Goal: Register for event/course

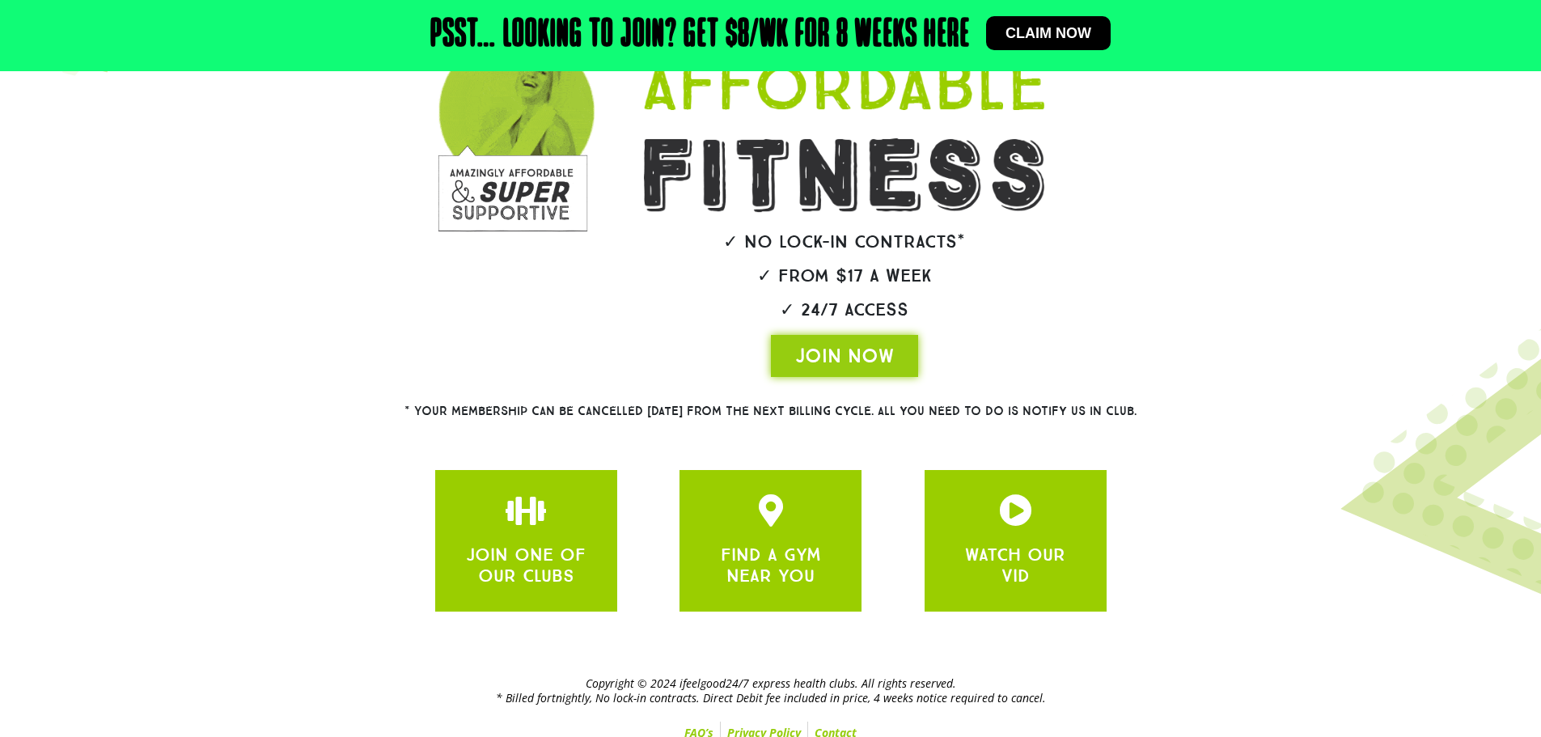
scroll to position [263, 0]
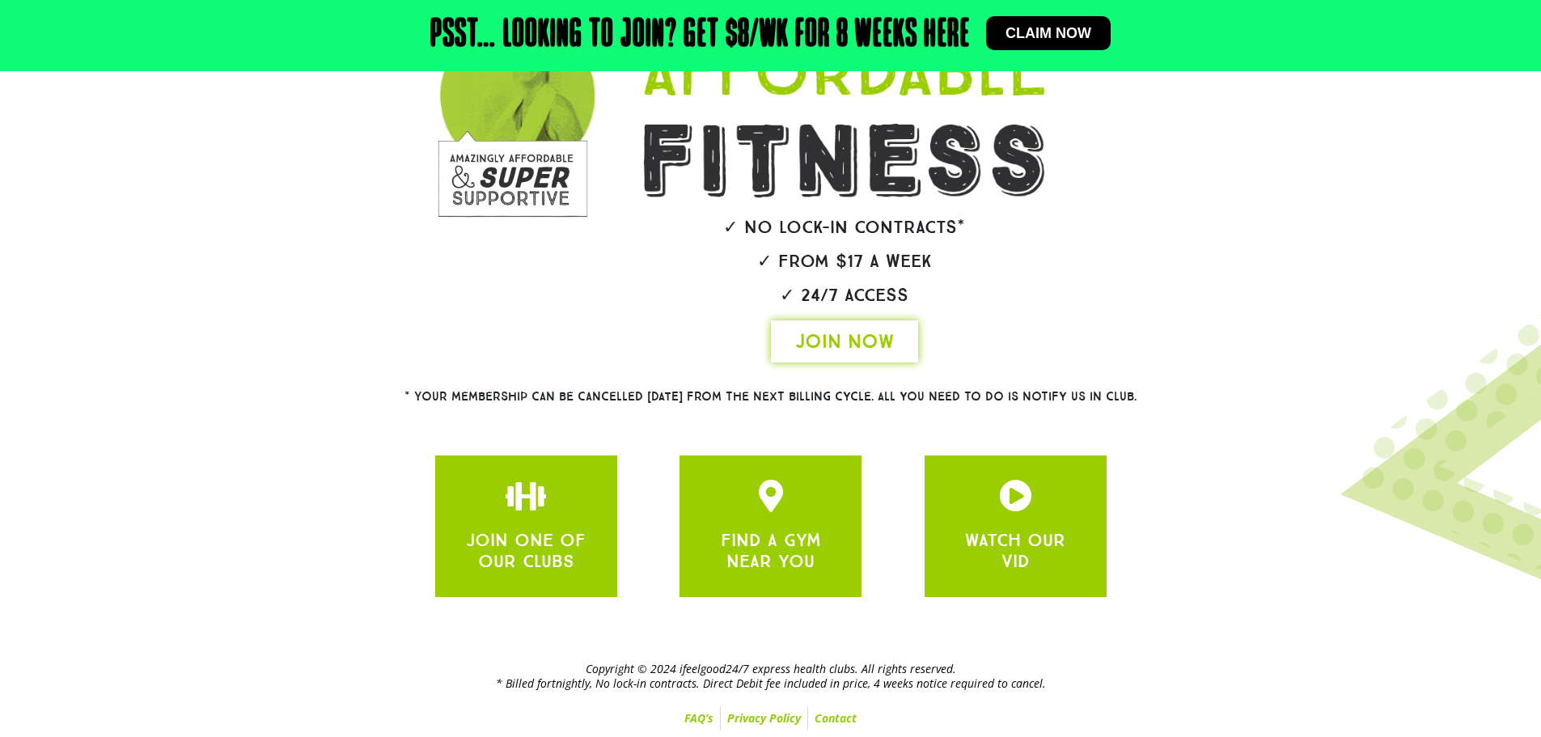
click at [845, 344] on span "JOIN NOW" at bounding box center [844, 341] width 99 height 26
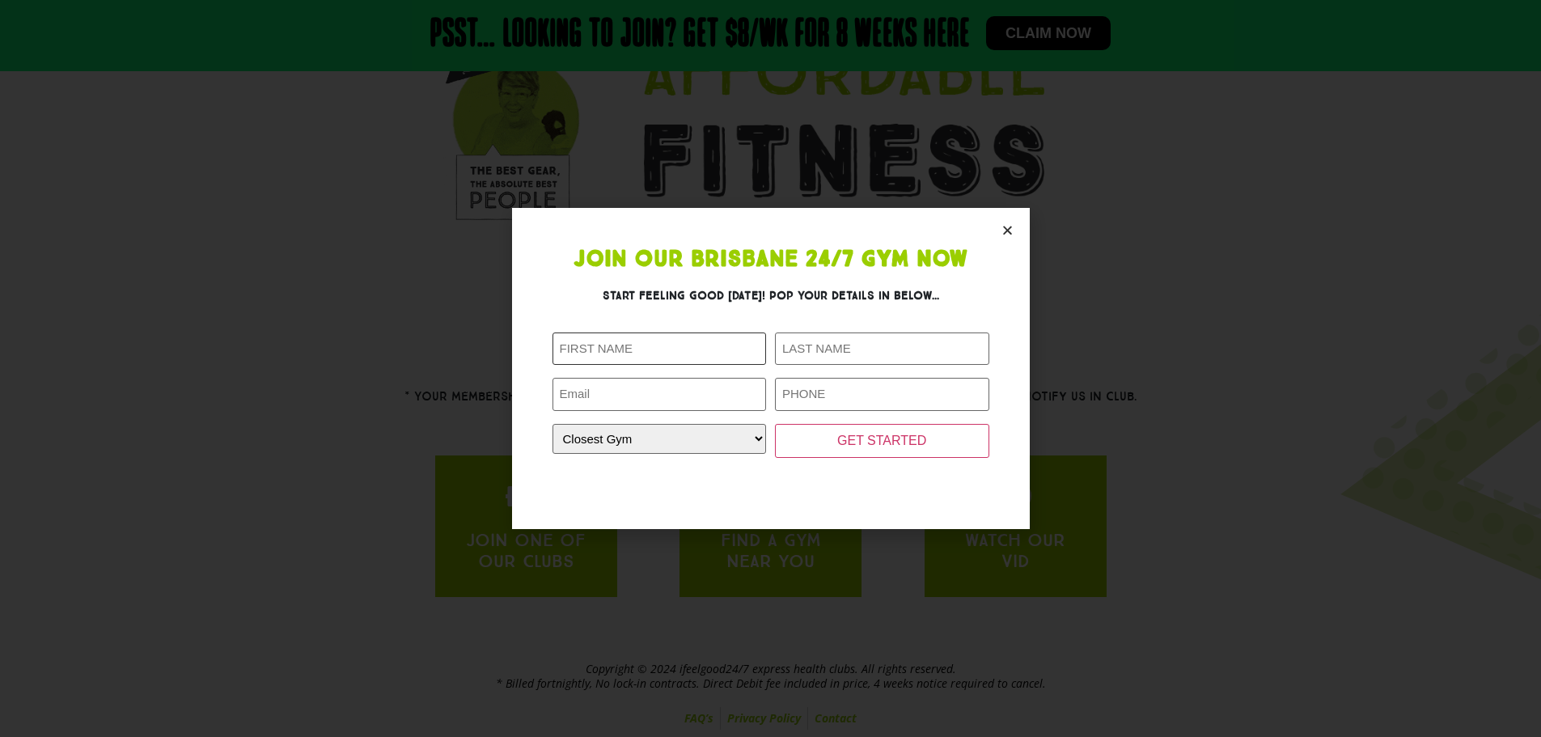
click at [646, 362] on input "First Name (Required)" at bounding box center [659, 348] width 214 height 33
type input "Pipun Hasaranda Perera"
type input "[PERSON_NAME]"
type input "[EMAIL_ADDRESS][DOMAIN_NAME]"
type input "0451506955"
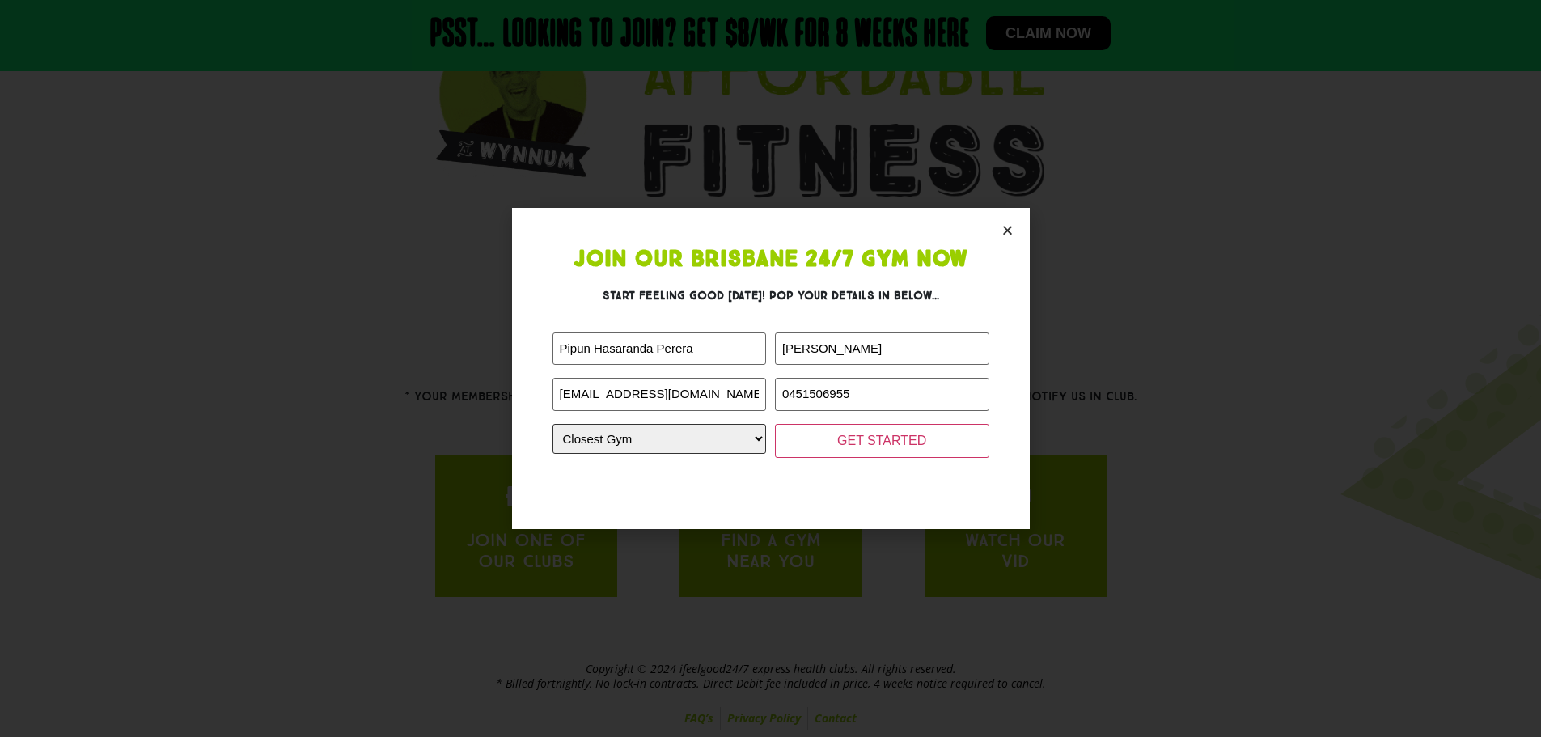
click at [696, 437] on select "Closest Gym [GEOGRAPHIC_DATA] [GEOGRAPHIC_DATA] [GEOGRAPHIC_DATA] [GEOGRAPHIC_D…" at bounding box center [659, 439] width 214 height 30
select select "Wynnum"
click at [552, 424] on select "Closest Gym [GEOGRAPHIC_DATA] [GEOGRAPHIC_DATA] [GEOGRAPHIC_DATA] [GEOGRAPHIC_D…" at bounding box center [659, 439] width 214 height 30
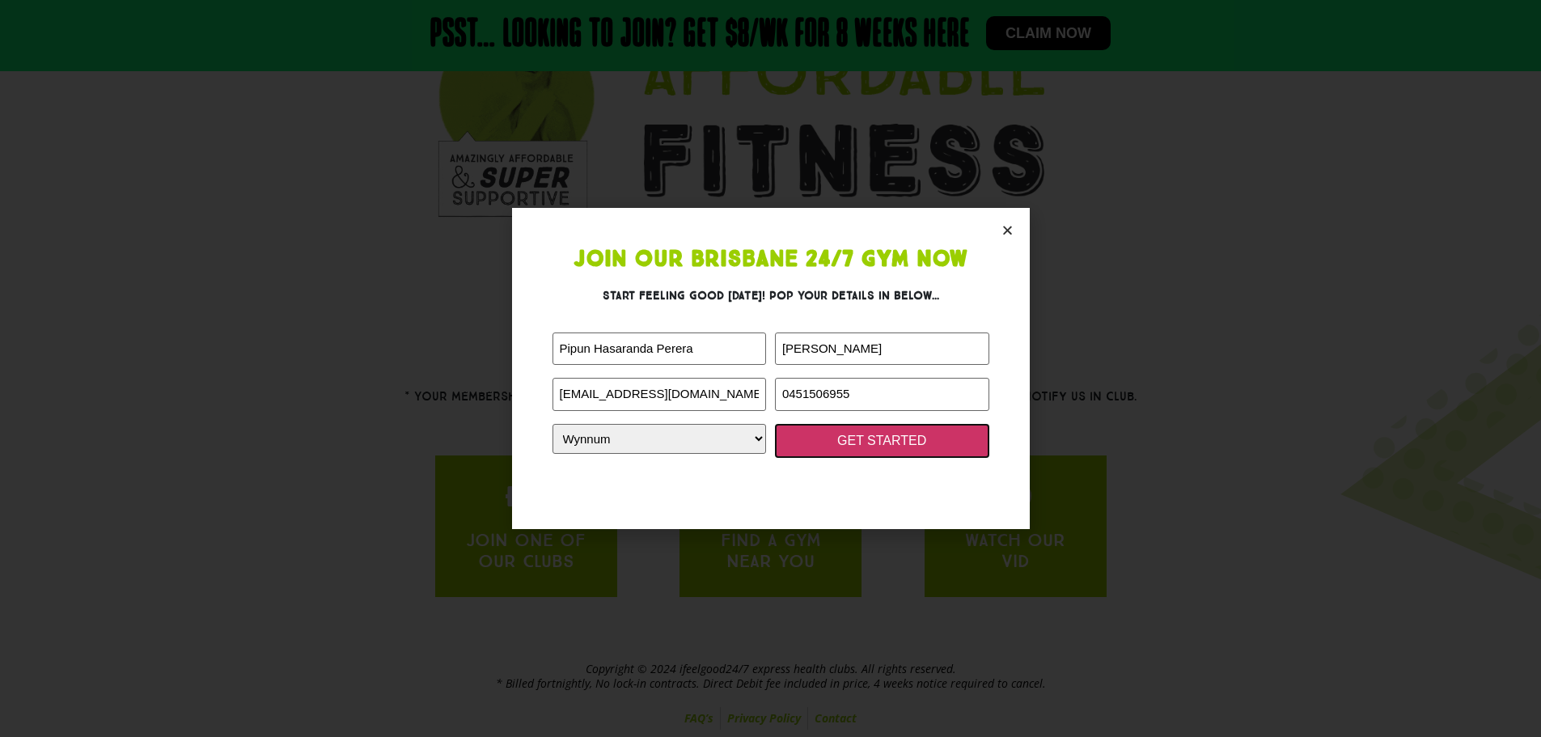
click at [862, 455] on input "GET STARTED" at bounding box center [882, 441] width 214 height 34
click at [886, 433] on input "GET STARTED" at bounding box center [882, 441] width 214 height 34
click at [896, 448] on input "GET STARTED" at bounding box center [882, 441] width 214 height 34
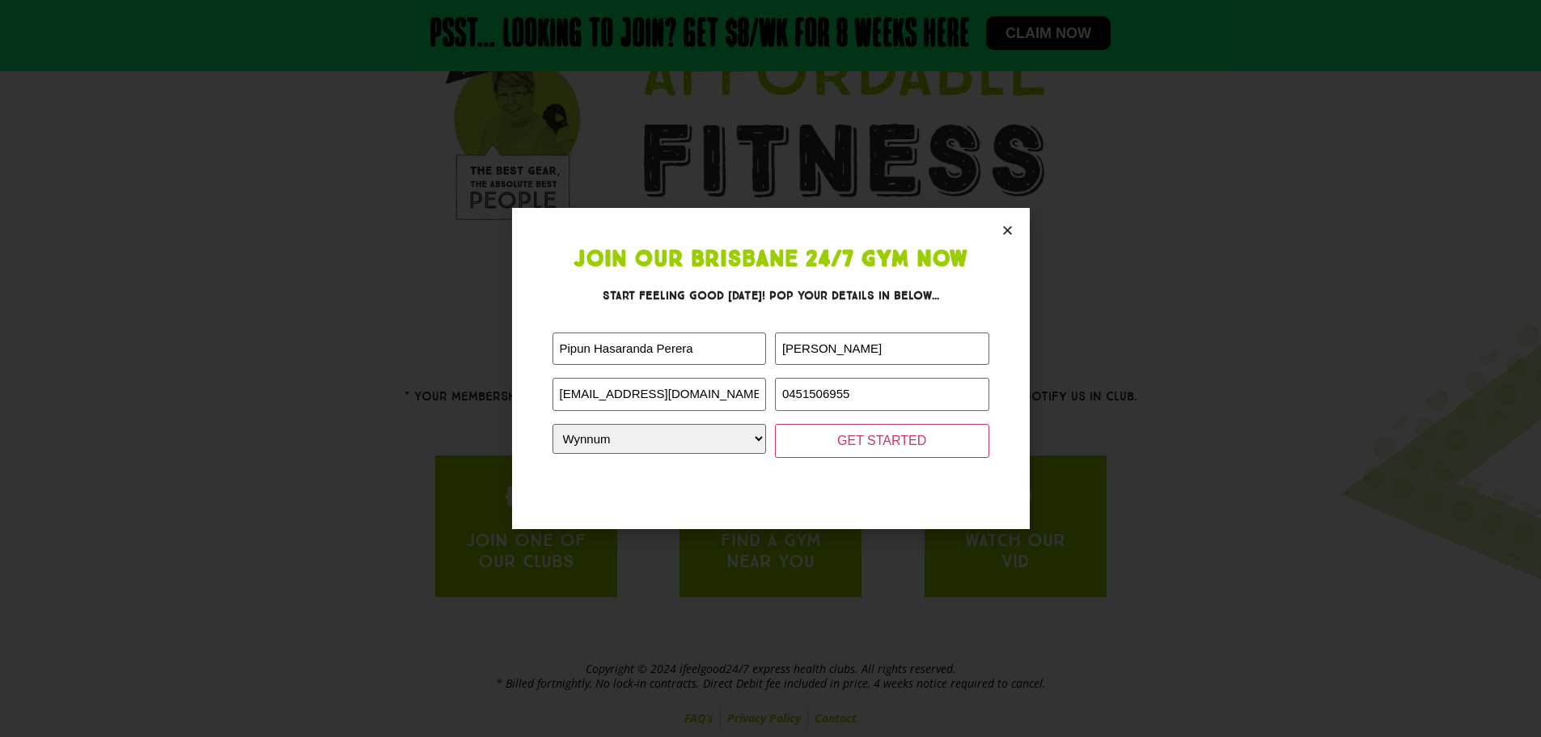
click at [1004, 214] on section "Join Our Brisbane 24/7 Gym Now Start feeling good [DATE]! Pop your details in b…" at bounding box center [771, 368] width 518 height 320
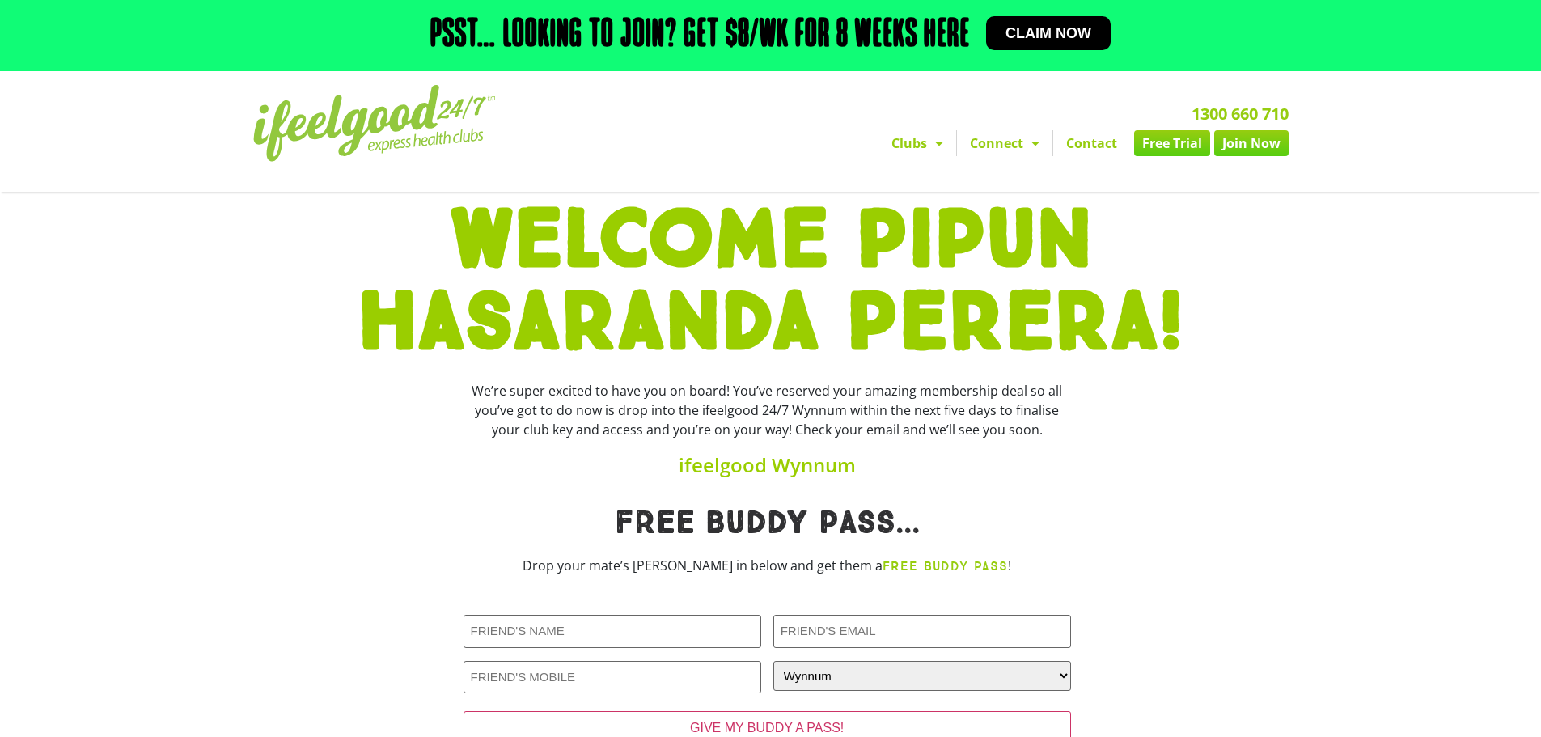
click at [1057, 20] on link "Claim now" at bounding box center [1048, 33] width 125 height 34
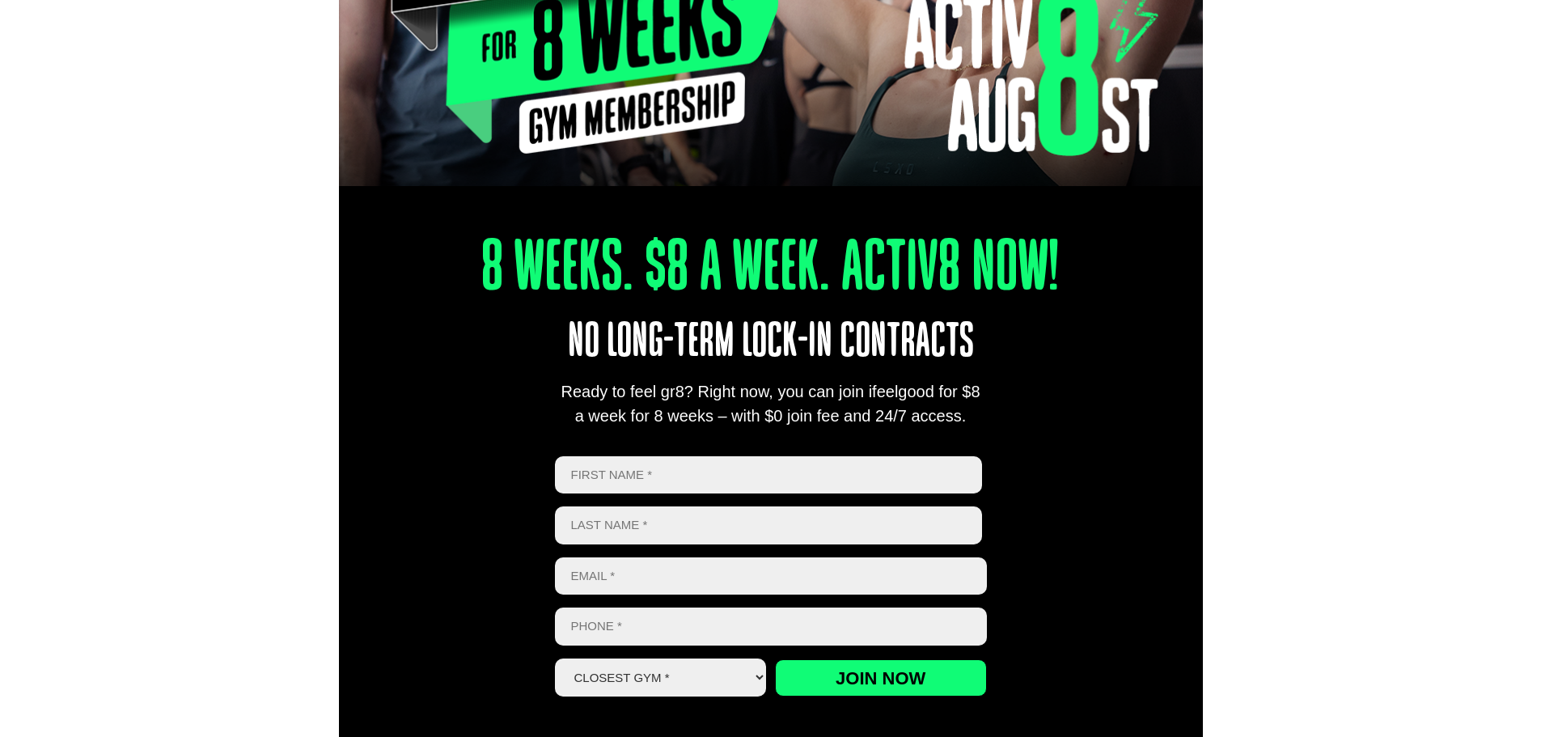
scroll to position [406, 0]
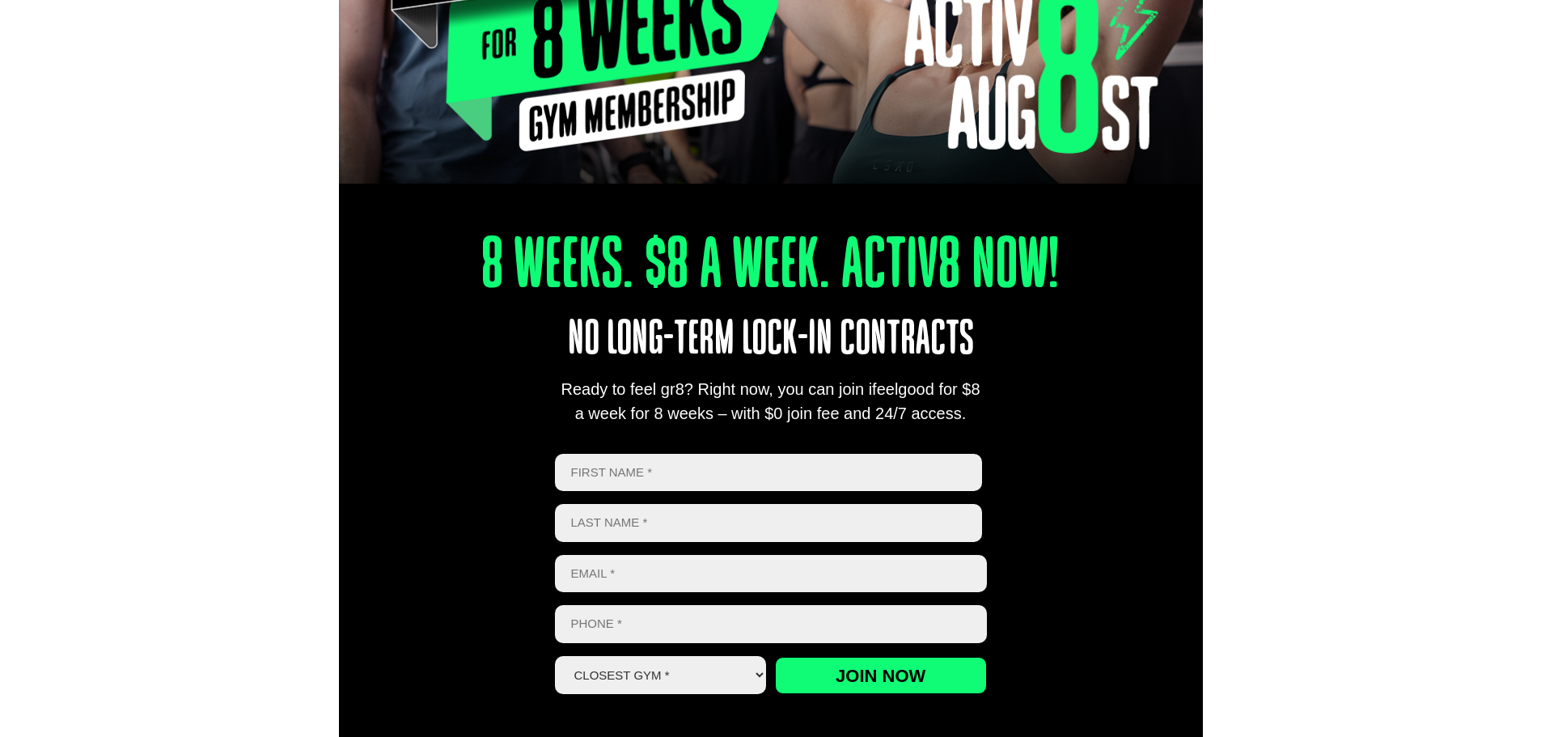
type input "Pipun Hasaranda Perera"
type input "[PERSON_NAME]"
type input "[EMAIL_ADDRESS][DOMAIN_NAME]"
type input "0451506955"
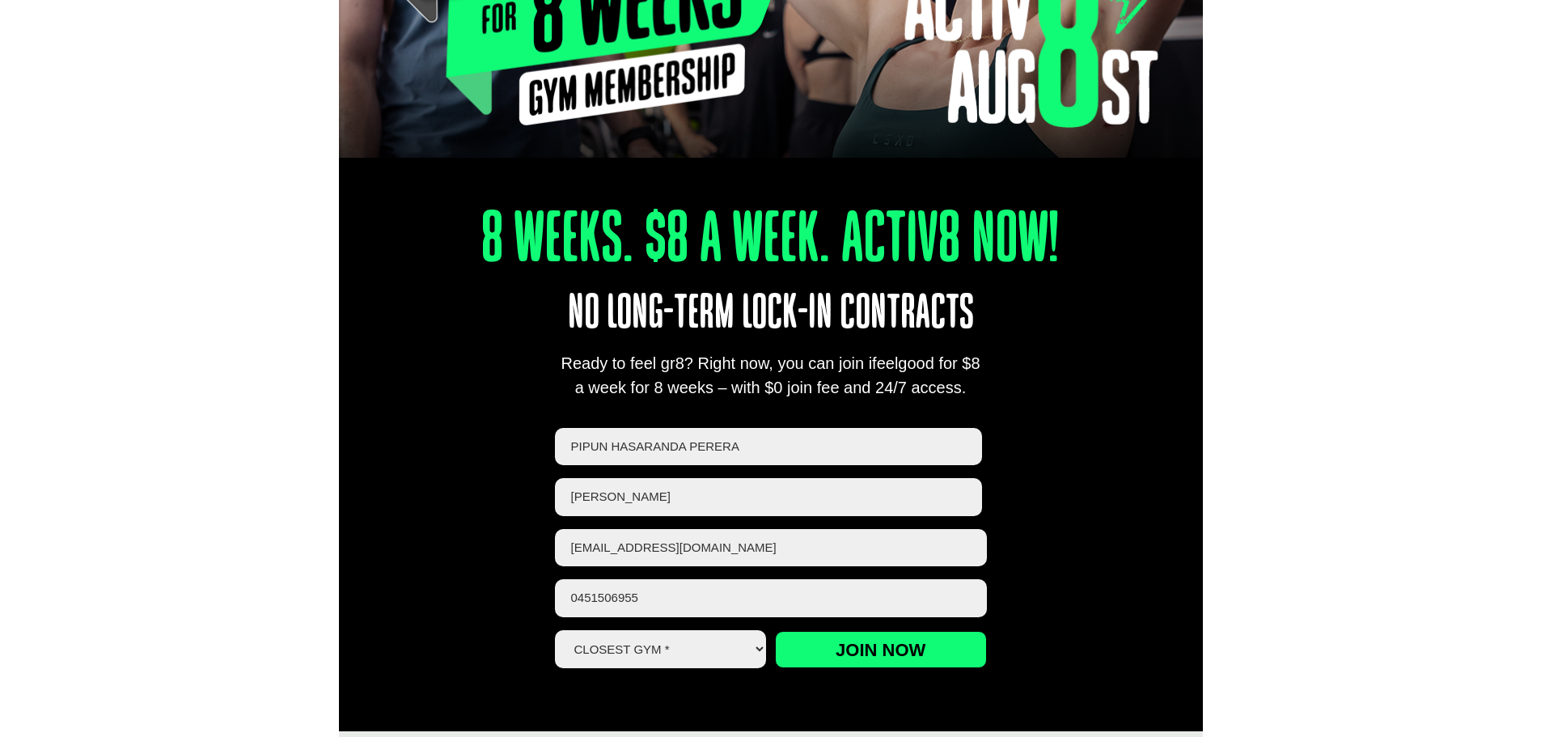
scroll to position [434, 0]
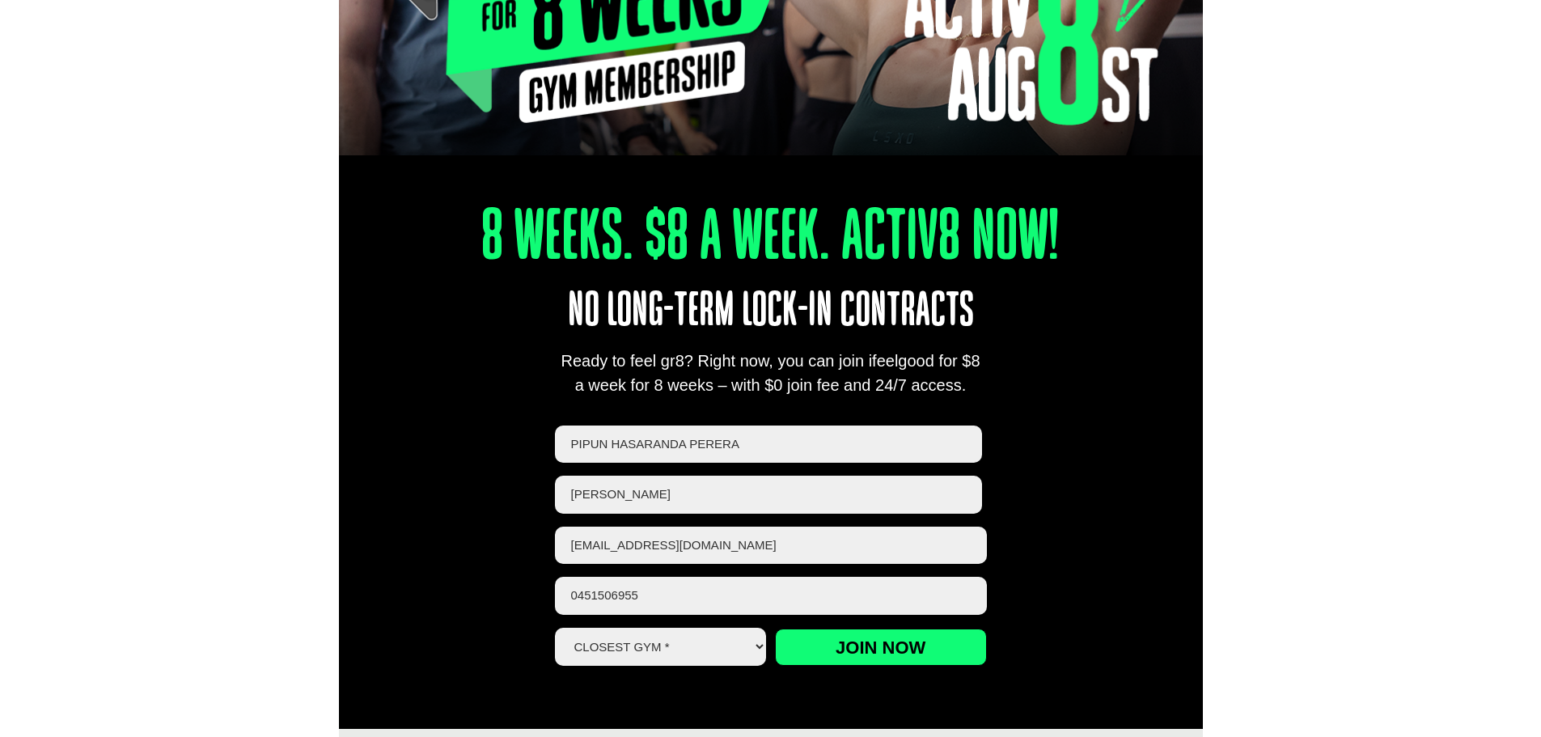
select select "Wynnum"
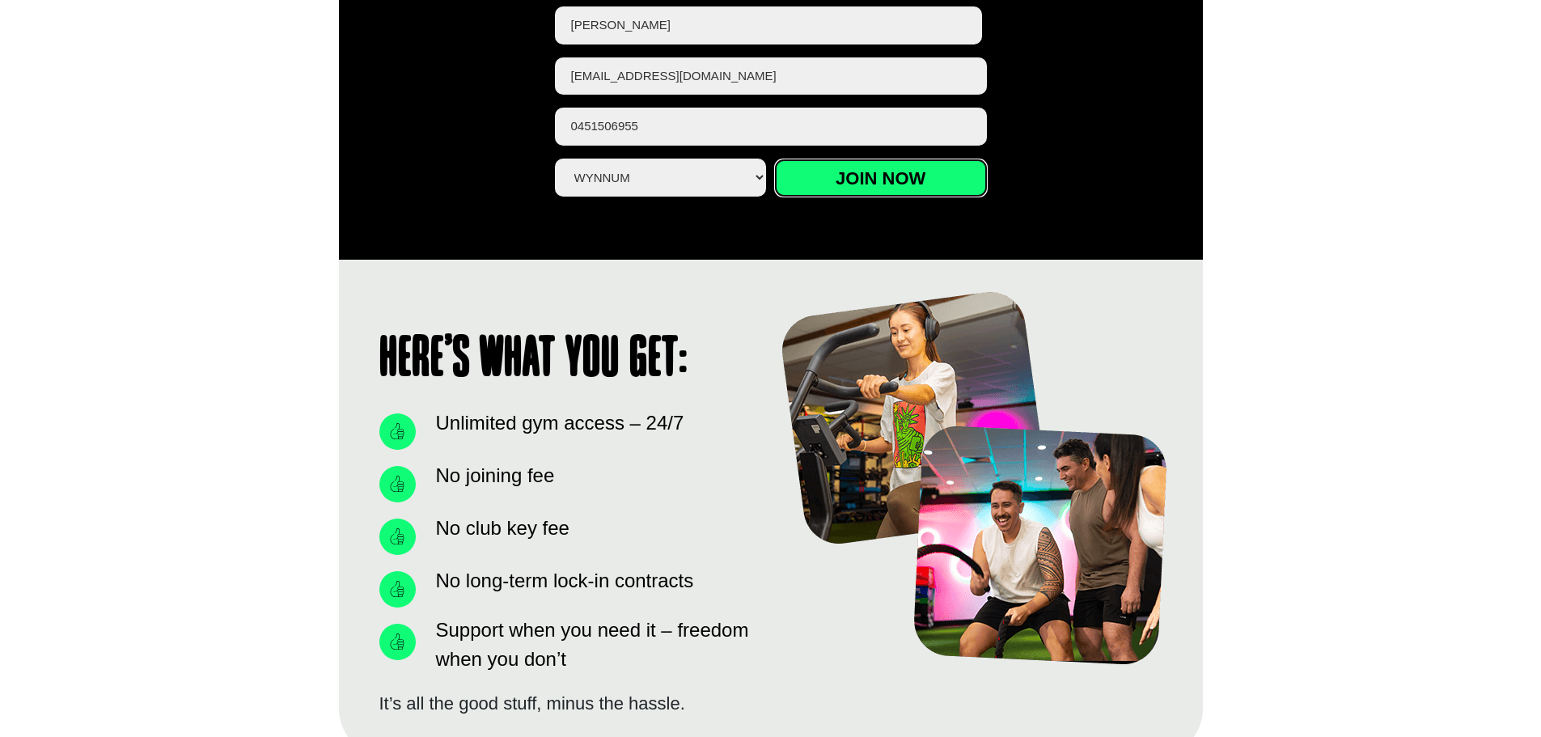
scroll to position [912, 0]
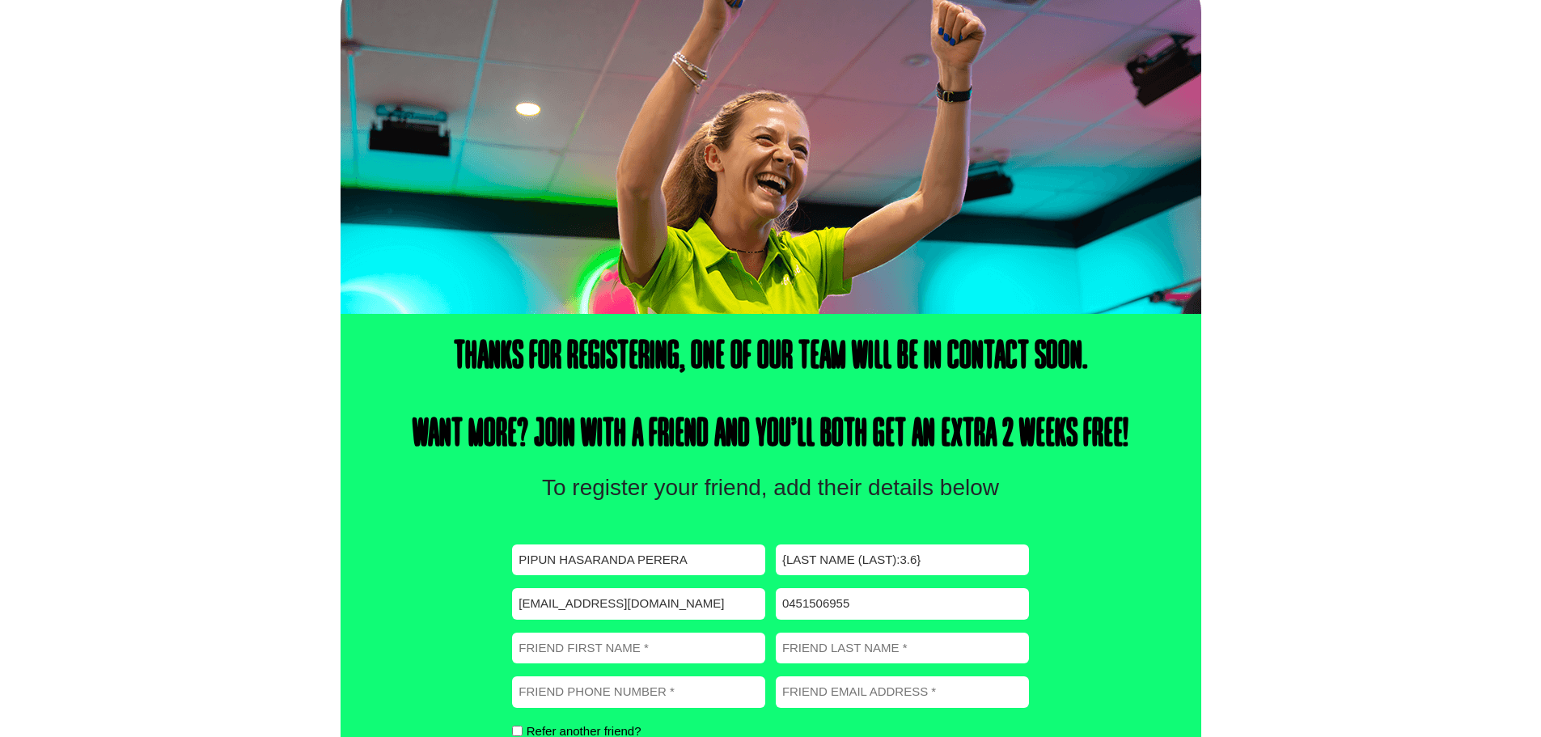
scroll to position [237, 0]
